Goal: Information Seeking & Learning: Learn about a topic

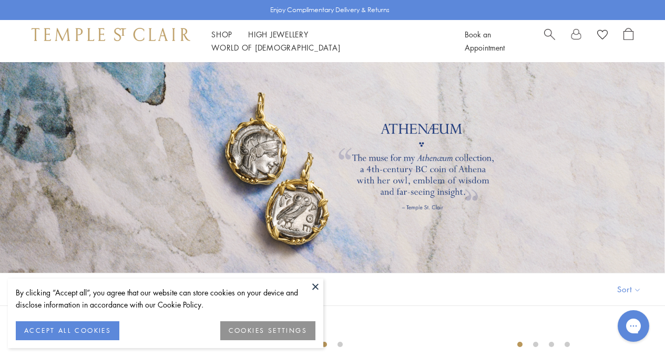
click at [314, 285] on button at bounding box center [316, 286] width 16 height 16
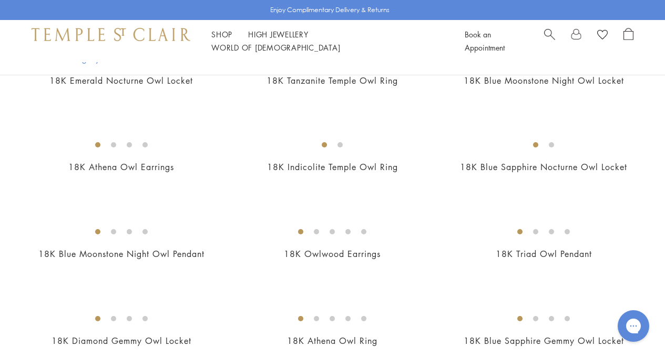
scroll to position [288, 0]
drag, startPoint x: 671, startPoint y: 36, endPoint x: 673, endPoint y: 82, distance: 45.3
click at [665, 82] on html "Skip to content Shop Categories Amulets Pendants & Charms Lockets Chains & Leat…" at bounding box center [332, 328] width 665 height 1232
click at [0, 0] on img at bounding box center [0, 0] width 0 height 0
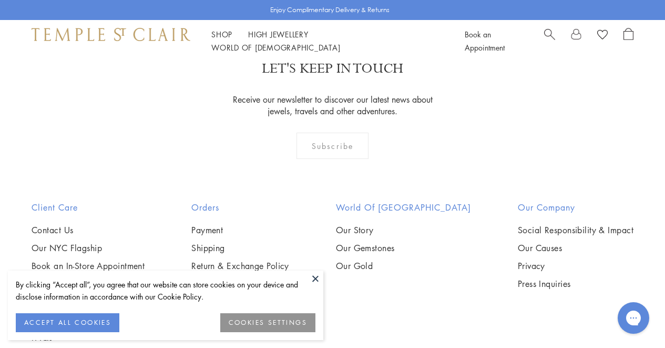
scroll to position [1603, 0]
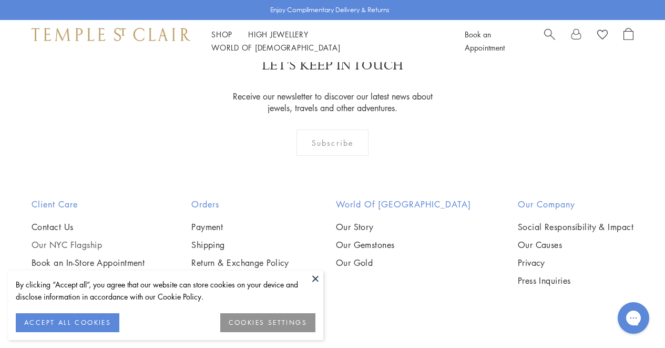
click at [87, 239] on link "Our NYC Flagship" at bounding box center [88, 245] width 113 height 12
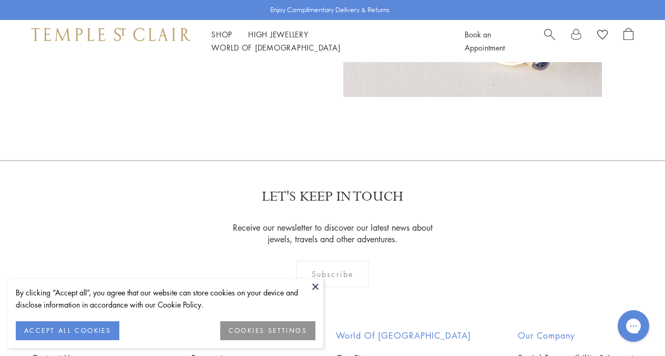
scroll to position [742, 0]
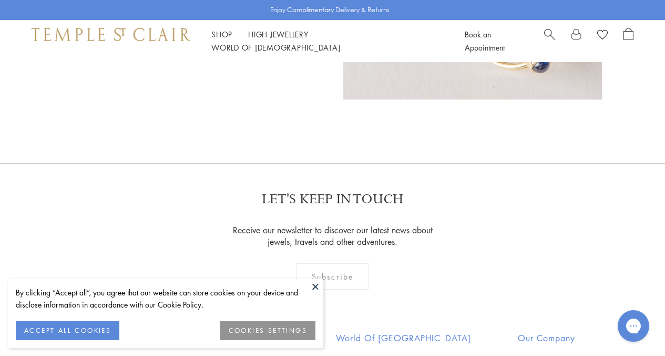
click at [316, 289] on button at bounding box center [316, 286] width 16 height 16
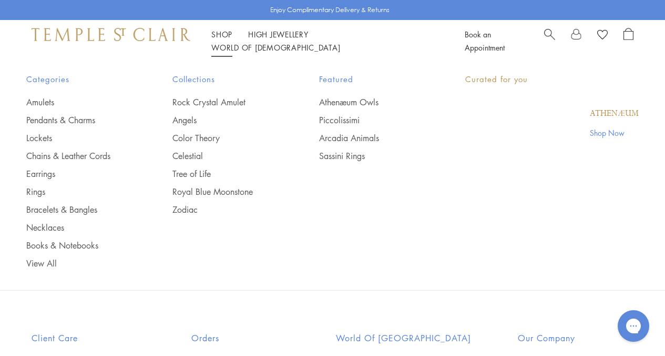
click at [227, 41] on li "Shop Shop Categories Amulets Pendants & Charms Lockets Chains & Leather Cords E…" at bounding box center [221, 34] width 21 height 13
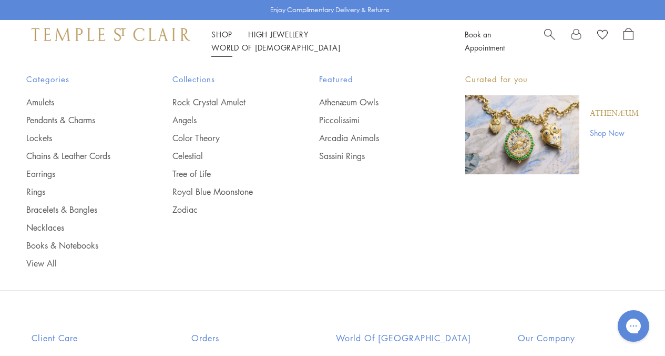
click at [512, 128] on img "Main navigation" at bounding box center [522, 134] width 114 height 79
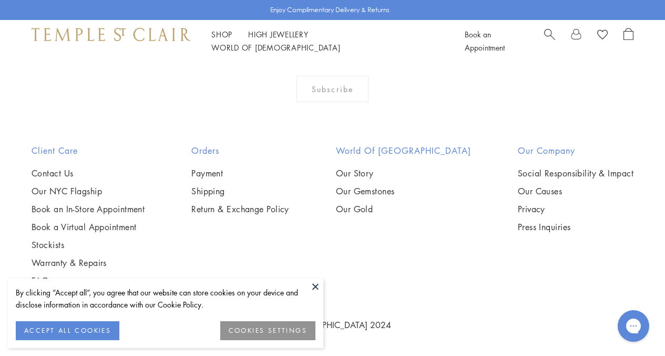
scroll to position [1735, 0]
click at [316, 290] on button at bounding box center [316, 286] width 16 height 16
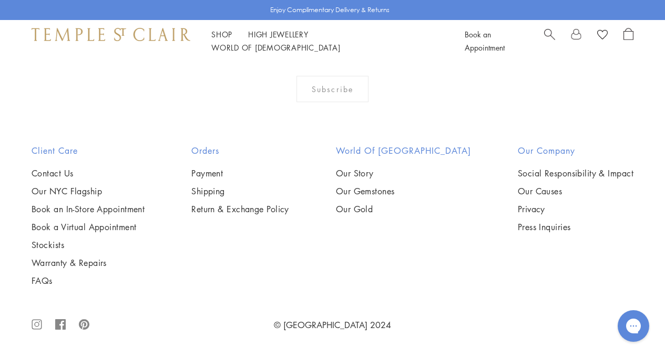
scroll to position [1556, 0]
click at [0, 0] on img at bounding box center [0, 0] width 0 height 0
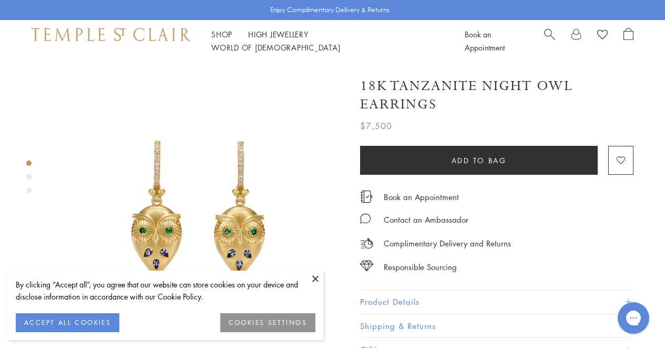
click at [313, 282] on button at bounding box center [316, 278] width 16 height 16
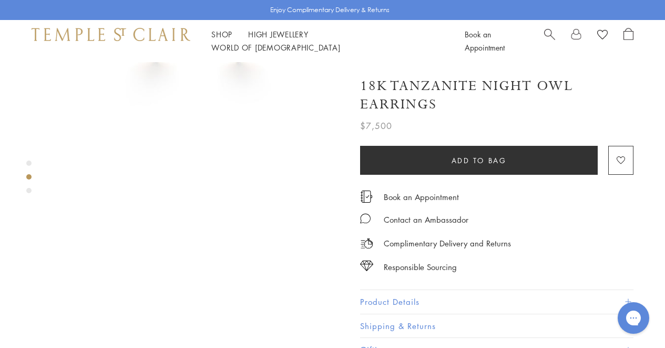
scroll to position [137, 0]
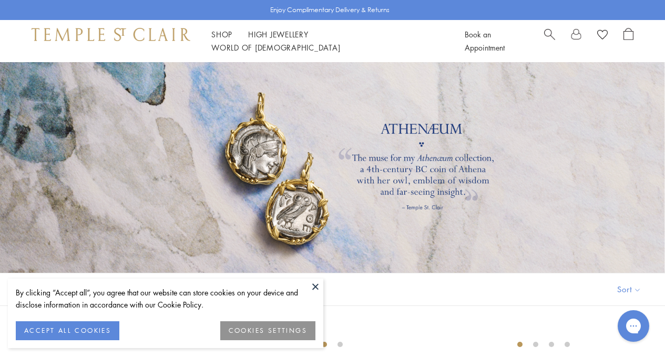
click at [315, 289] on button at bounding box center [316, 286] width 16 height 16
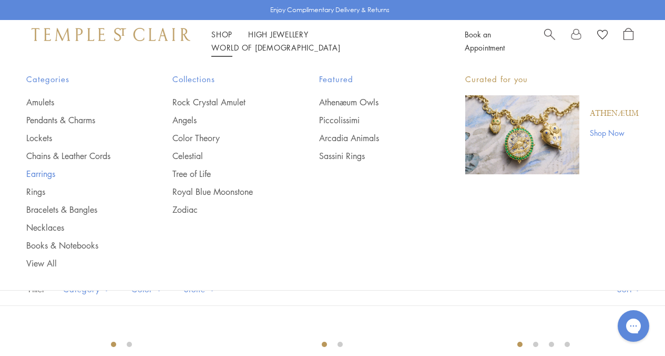
click at [59, 173] on link "Earrings" at bounding box center [78, 174] width 104 height 12
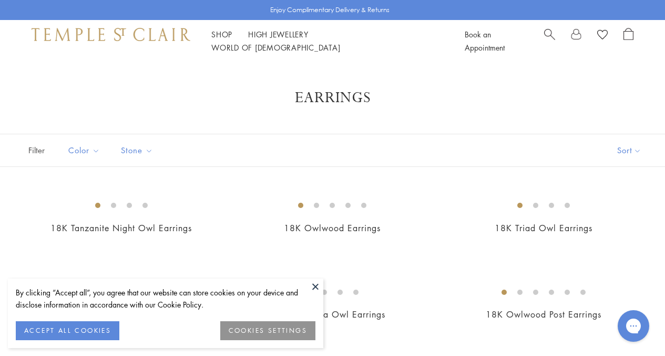
click at [312, 290] on button at bounding box center [316, 286] width 16 height 16
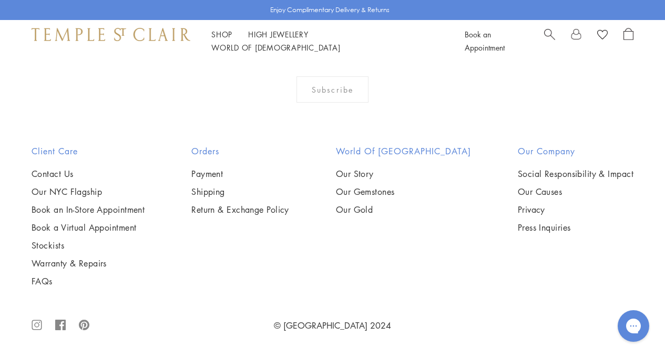
scroll to position [2249, 0]
click at [0, 0] on img at bounding box center [0, 0] width 0 height 0
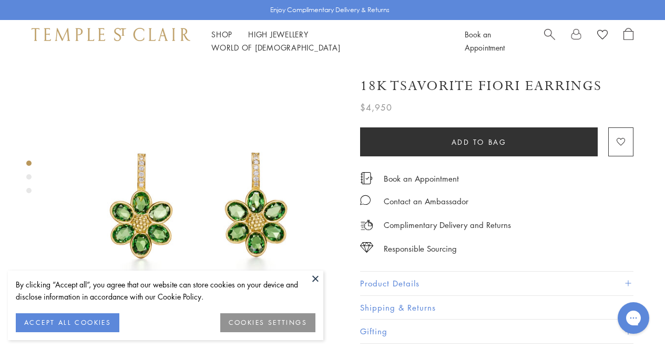
click at [286, 316] on button "COOKIES SETTINGS" at bounding box center [267, 322] width 95 height 19
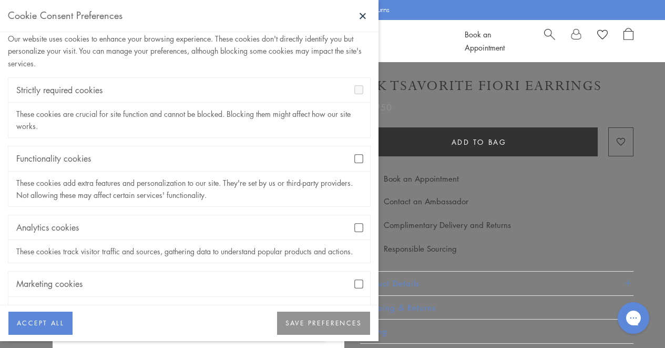
scroll to position [57, 0]
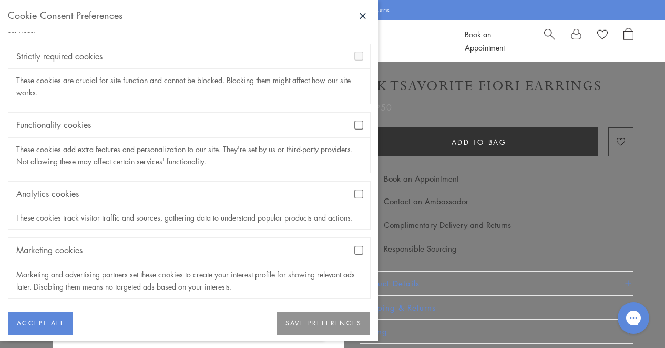
click at [334, 331] on button "SAVE PREFERENCES" at bounding box center [323, 322] width 93 height 23
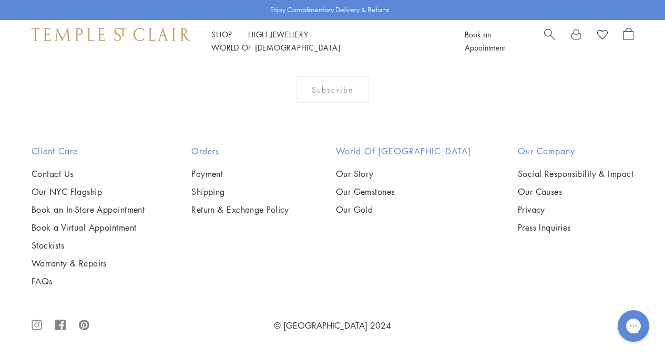
scroll to position [3010, 0]
click at [0, 0] on img at bounding box center [0, 0] width 0 height 0
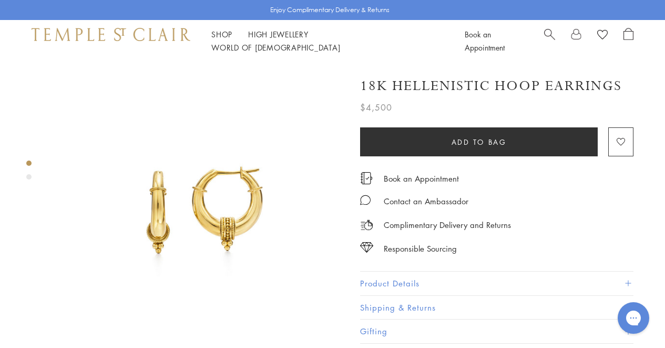
click at [212, 223] on img at bounding box center [199, 208] width 292 height 292
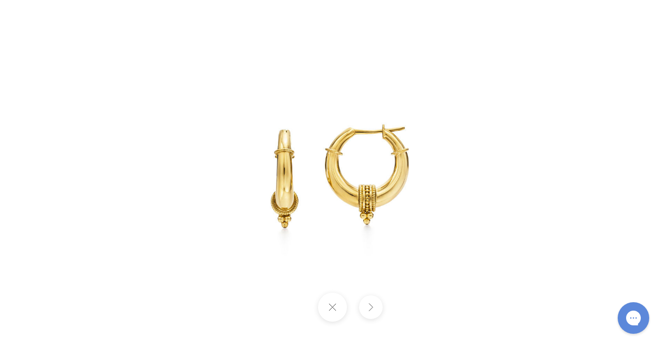
click at [379, 196] on img at bounding box center [333, 174] width 348 height 348
